Goal: Task Accomplishment & Management: Manage account settings

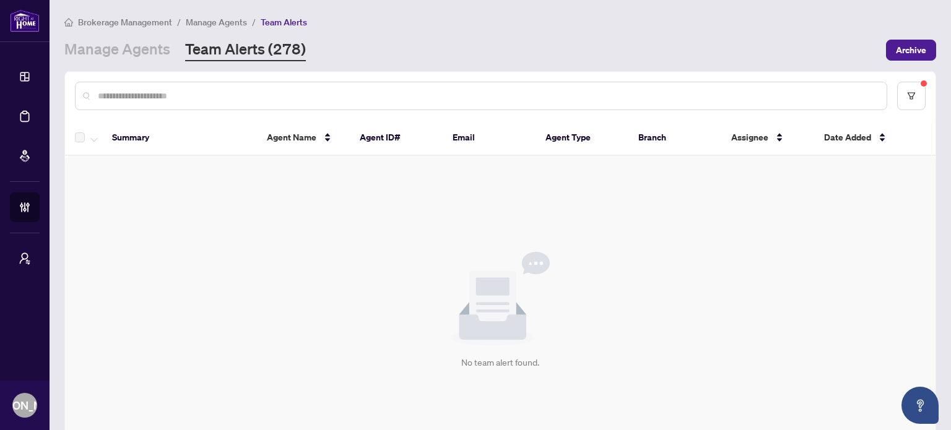
click at [616, 215] on div "No team alert found." at bounding box center [500, 310] width 870 height 309
click at [379, 282] on div "No team alert found." at bounding box center [500, 310] width 870 height 309
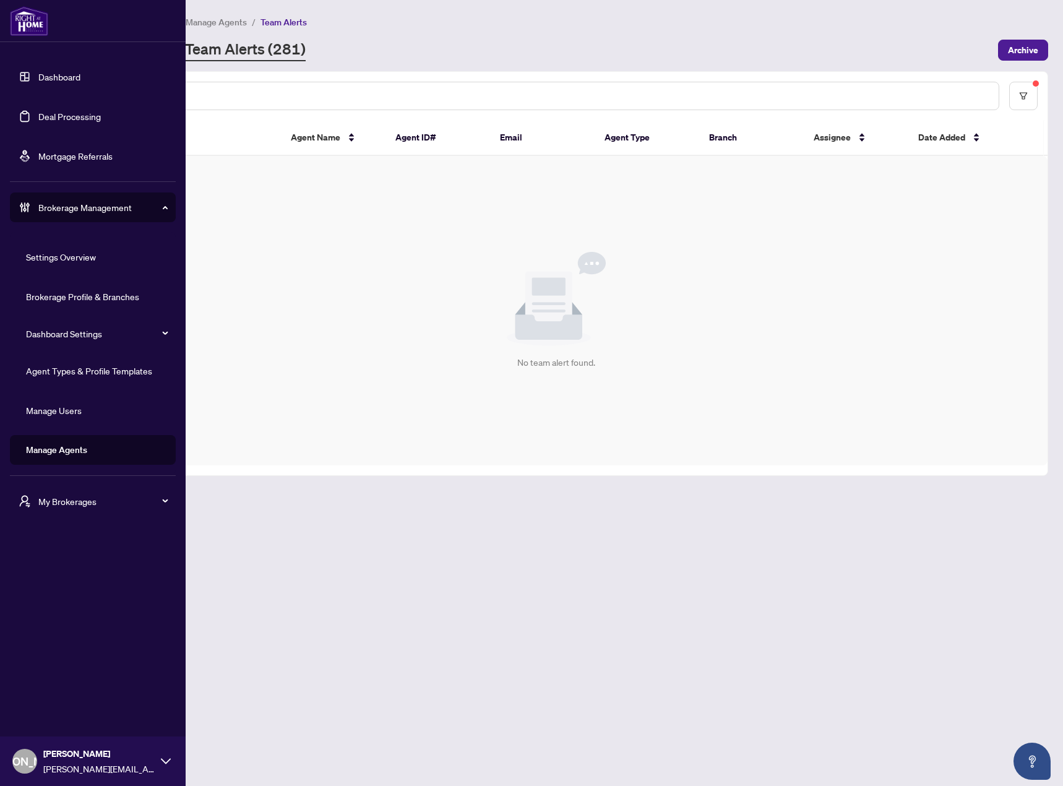
click at [101, 376] on link "Agent Types & Profile Templates" at bounding box center [89, 370] width 126 height 11
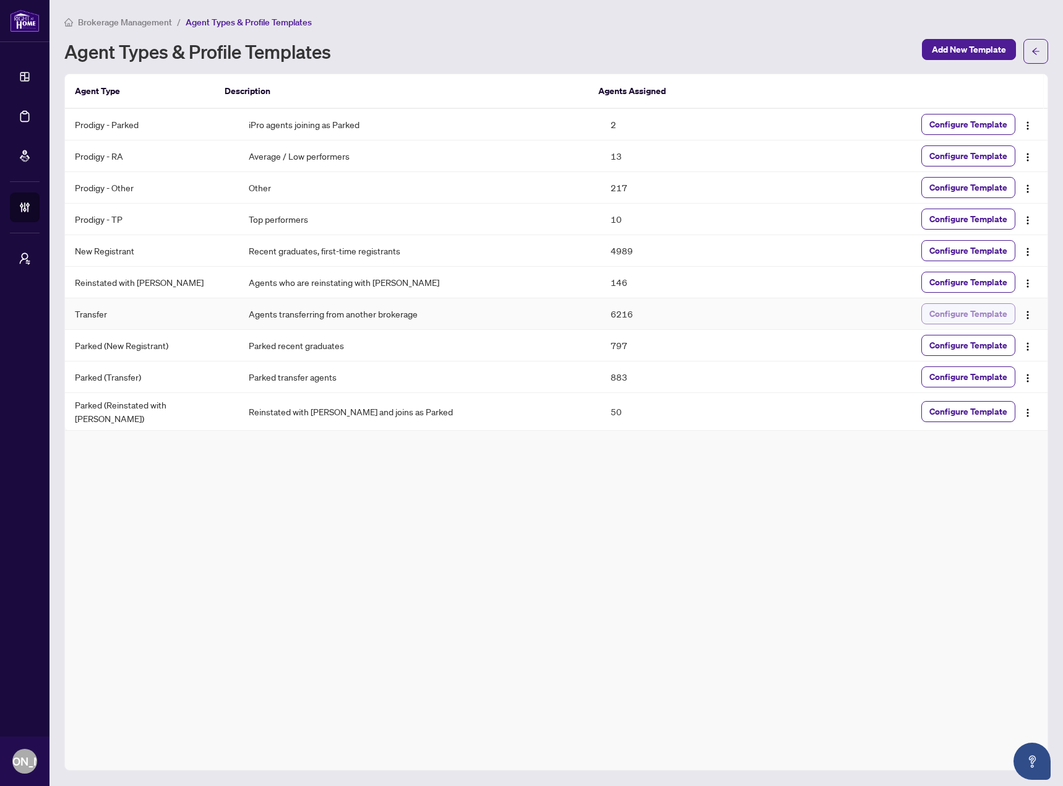
click at [946, 310] on span "Configure Template" at bounding box center [969, 314] width 78 height 20
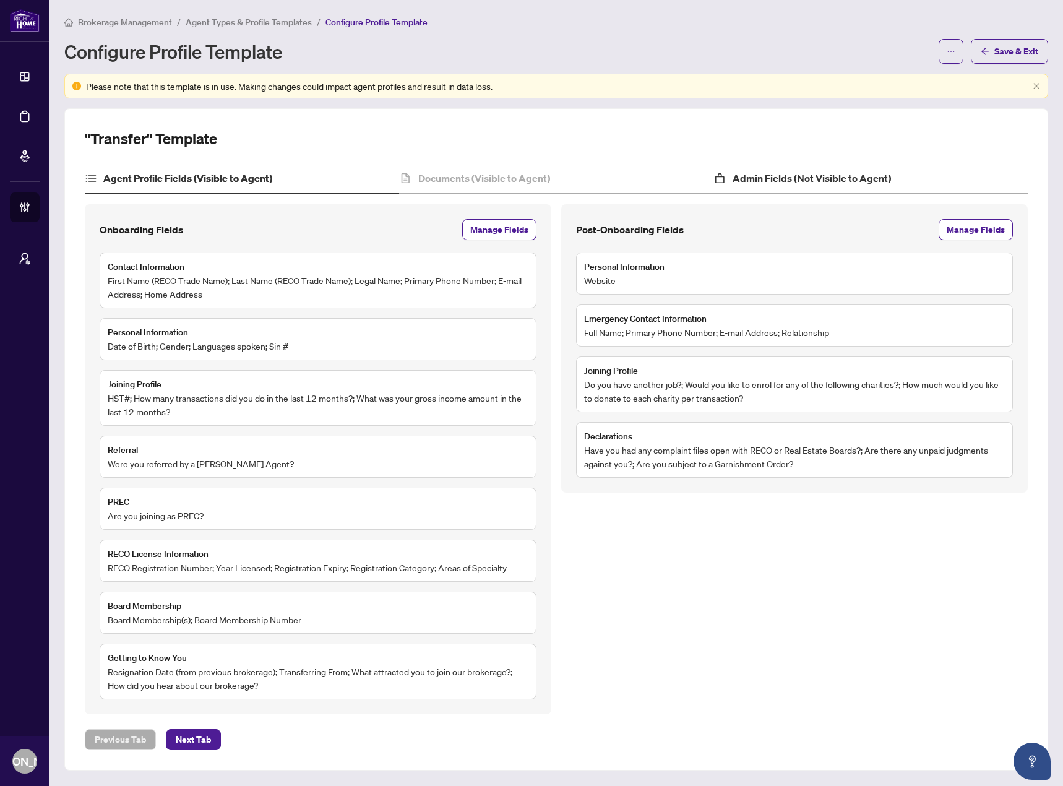
click at [746, 168] on div "Admin Fields (Not Visible to Agent)" at bounding box center [871, 178] width 314 height 31
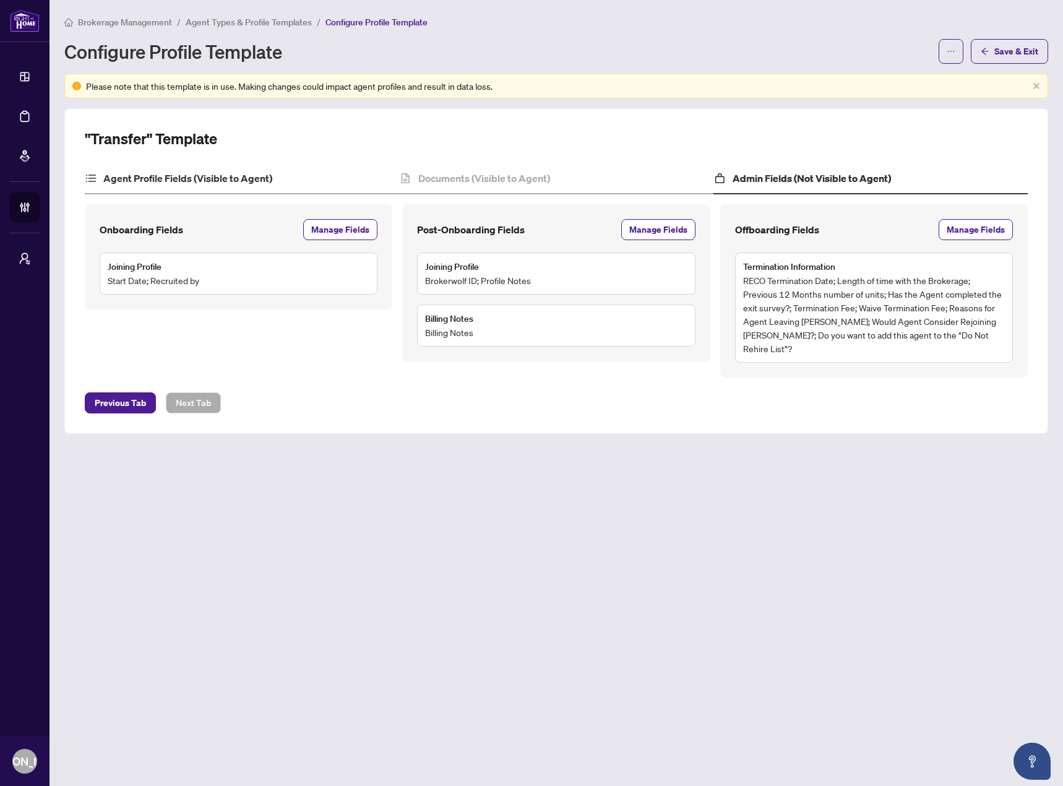
drag, startPoint x: 293, startPoint y: 175, endPoint x: 334, endPoint y: 169, distance: 41.3
click at [293, 175] on div "Agent Profile Fields (Visible to Agent)" at bounding box center [242, 178] width 314 height 31
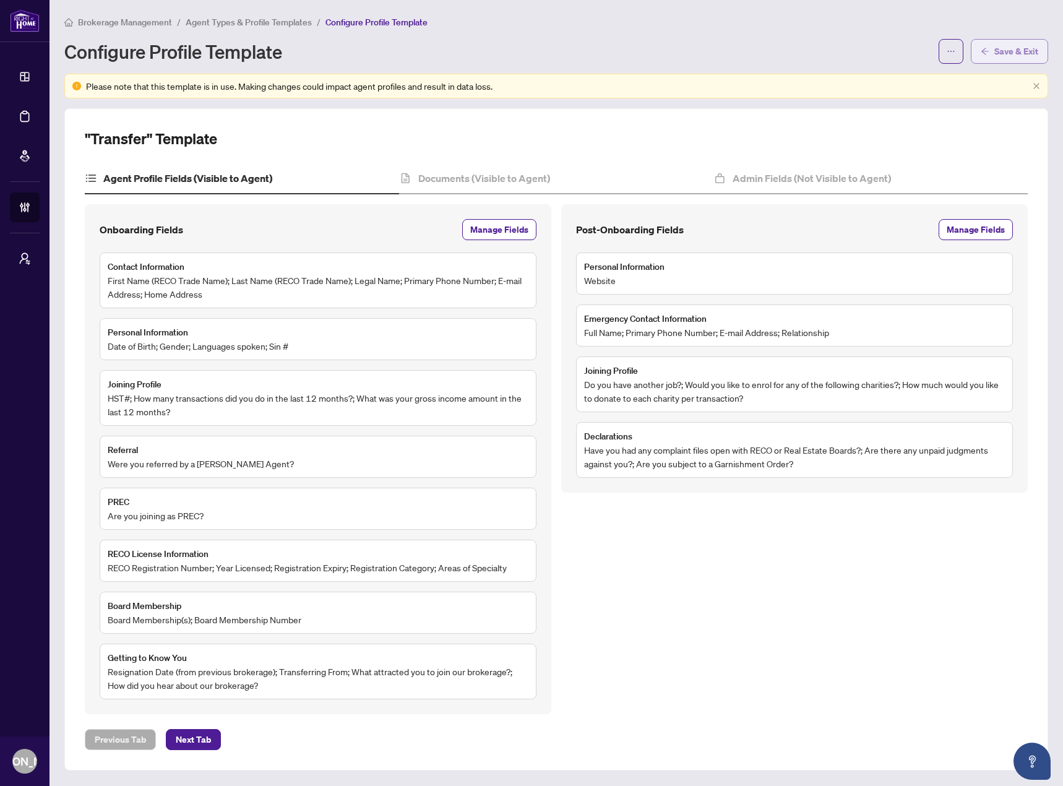
click at [950, 54] on button "Save & Exit" at bounding box center [1009, 51] width 77 height 25
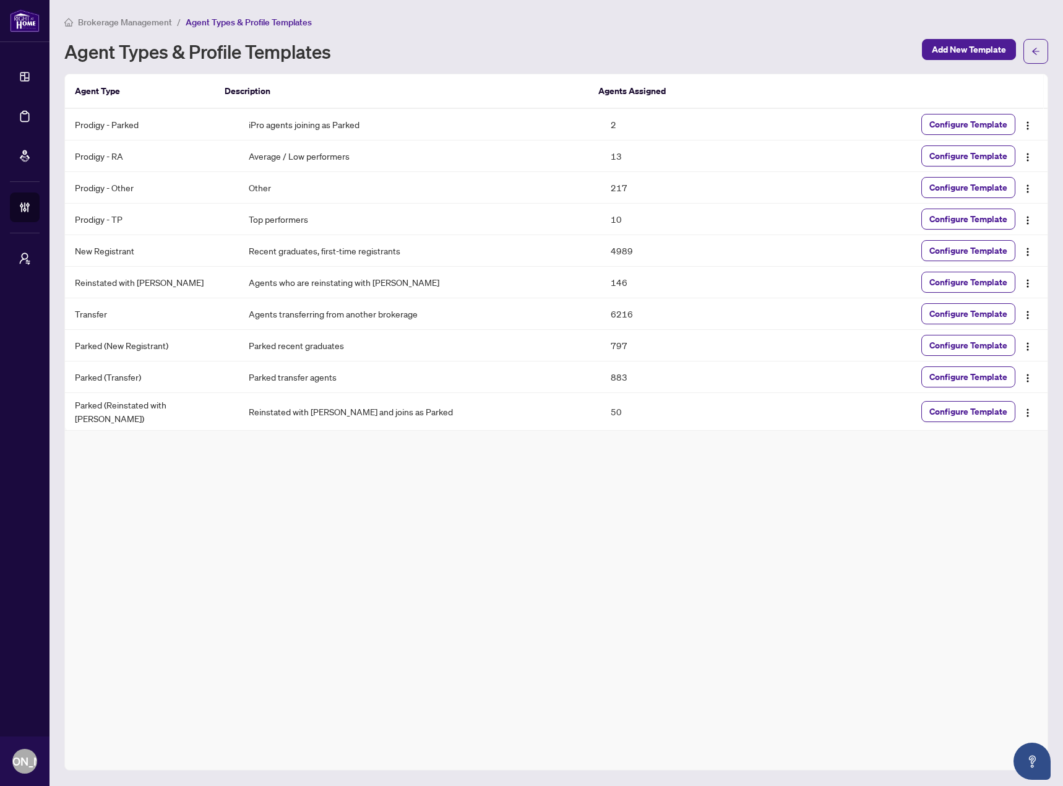
click at [597, 430] on div "Agent Type Description Agents Assigned Prodigy - Parked iPro agents joining as …" at bounding box center [556, 422] width 984 height 697
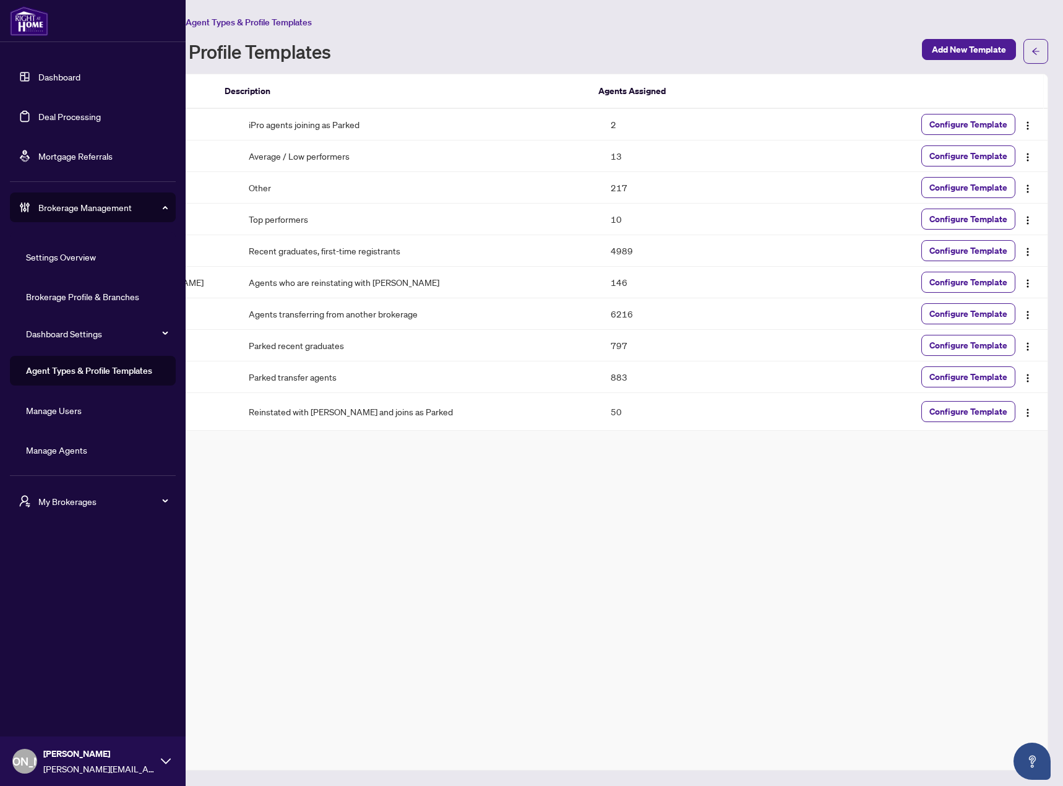
click at [71, 78] on link "Dashboard" at bounding box center [59, 76] width 42 height 11
